Goal: Task Accomplishment & Management: Use online tool/utility

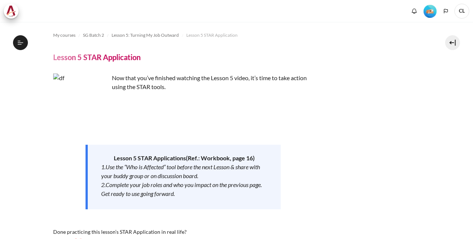
scroll to position [164, 0]
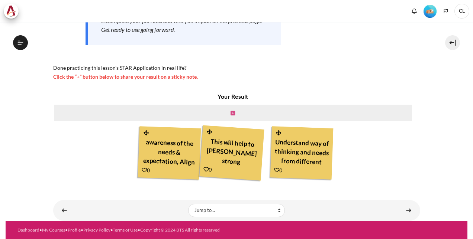
click at [230, 112] on icon "Content" at bounding box center [232, 113] width 4 height 5
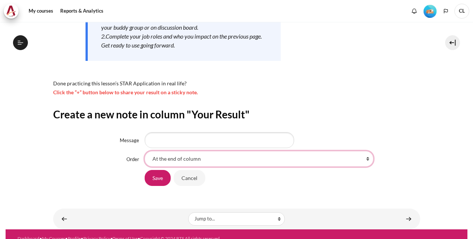
scroll to position [316, 0]
click at [333, 159] on select "At the end of column First place in column After 'awareness of the needs & expe…" at bounding box center [259, 159] width 229 height 16
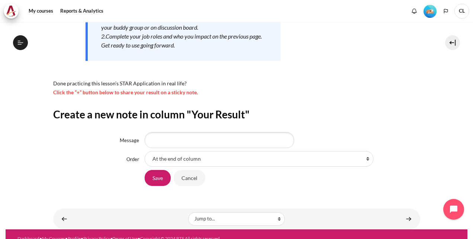
click at [367, 163] on div "At the end of column First place in column After 'awareness of the needs & expe…" at bounding box center [282, 159] width 275 height 16
